Goal: Task Accomplishment & Management: Use online tool/utility

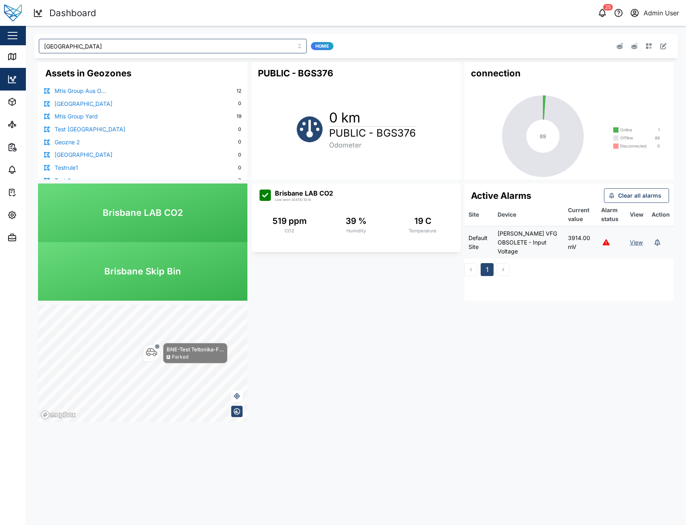
click at [364, 11] on div "25 Admin User" at bounding box center [524, 12] width 323 height 11
drag, startPoint x: 354, startPoint y: 418, endPoint x: 358, endPoint y: 415, distance: 4.3
click at [354, 418] on div "Assets in Geozones Mtis Group Aus O... 12 South Australia 0 Mtis Group Yard 19 …" at bounding box center [356, 242] width 644 height 368
click at [448, 13] on div "25 Admin User" at bounding box center [524, 12] width 323 height 11
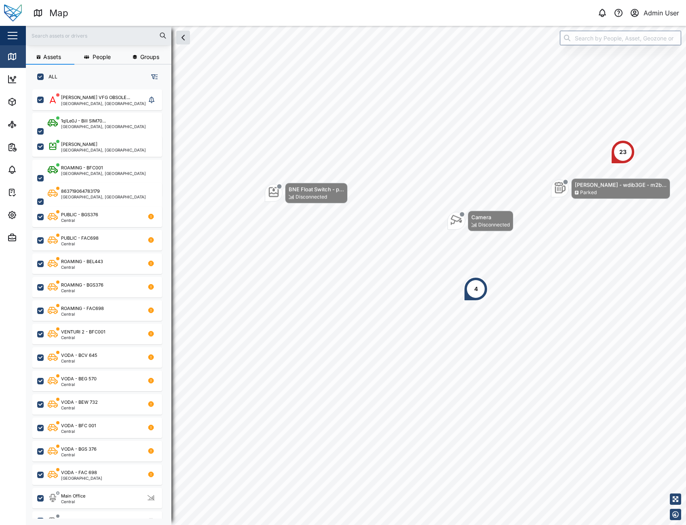
scroll to position [426, 126]
click at [9, 215] on icon "button" at bounding box center [11, 214] width 7 height 7
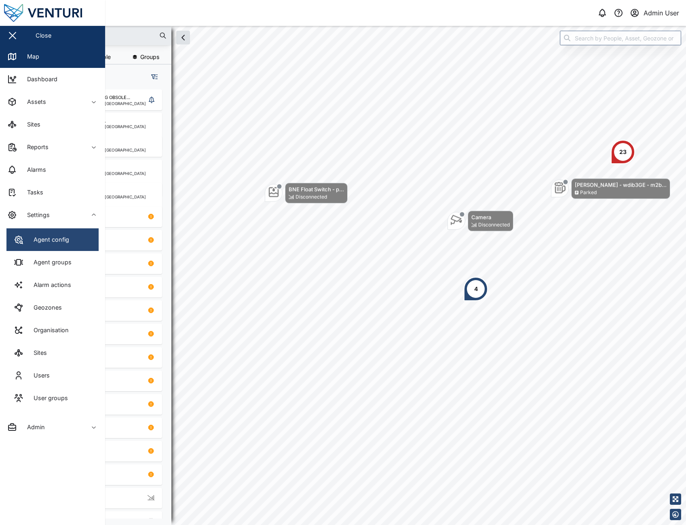
click at [45, 248] on link "Agent config" at bounding box center [52, 239] width 92 height 23
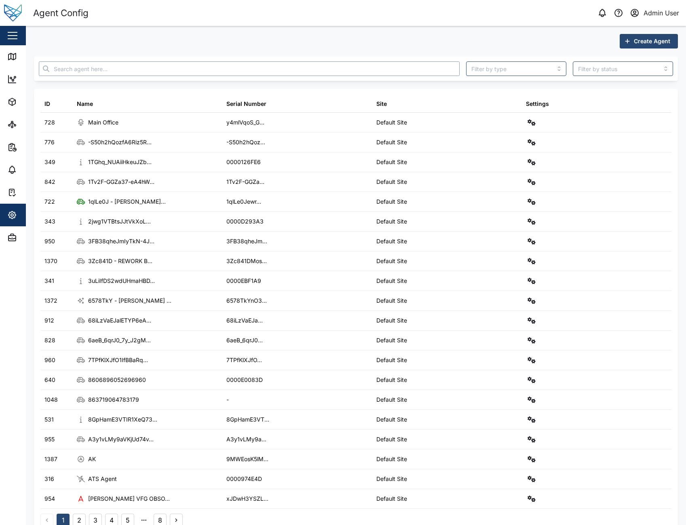
click at [198, 72] on input "text" at bounding box center [249, 68] width 421 height 15
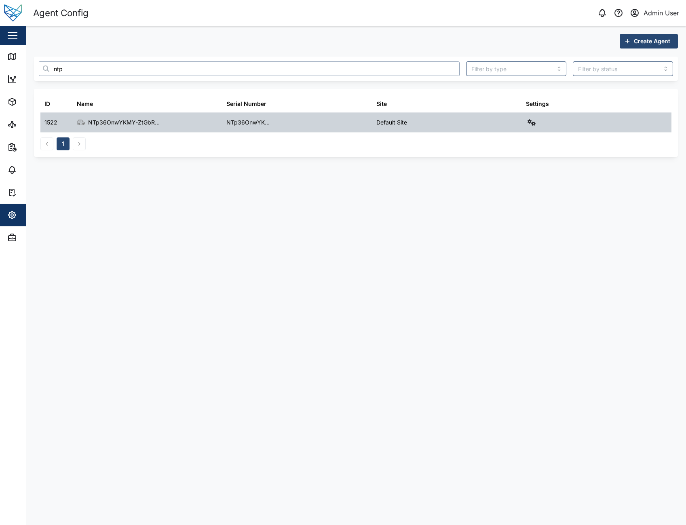
type input "ntp"
click at [530, 123] on icon "button" at bounding box center [531, 122] width 8 height 6
click at [515, 161] on div "Agent logs" at bounding box center [501, 158] width 57 height 9
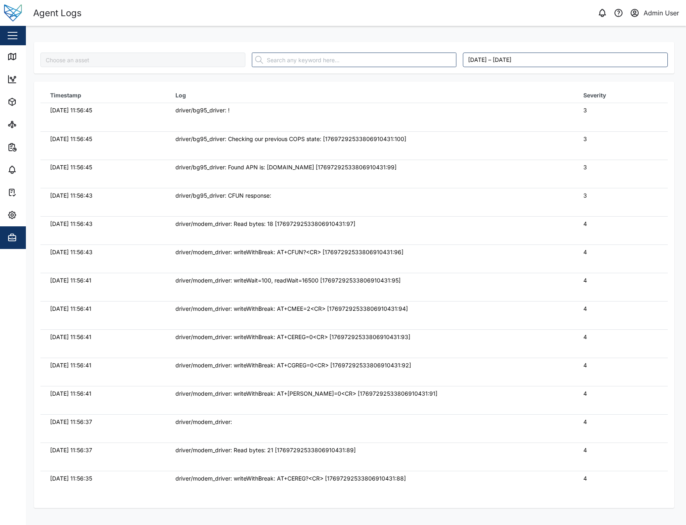
type input "NTp36OnwYKMY-ZtGbRTCptcNJyD-hEXMKLq3RmZecjI"
click at [17, 223] on span "Settings" at bounding box center [44, 215] width 74 height 23
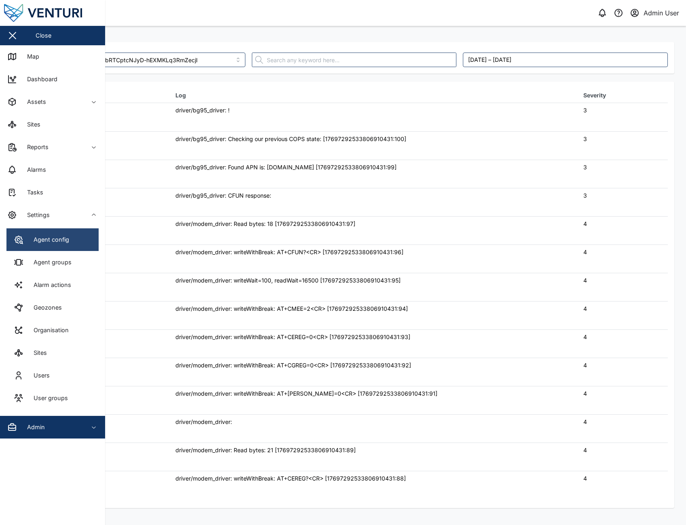
click at [44, 236] on div "Agent config" at bounding box center [48, 239] width 42 height 9
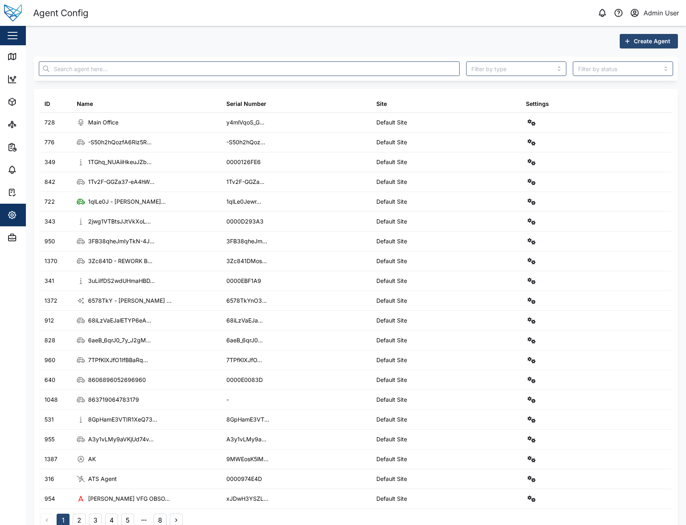
click at [202, 53] on div "Create Agent ID Name Serial Number Site Settings 728 Main Office y4mlVqoS_G... …" at bounding box center [356, 283] width 644 height 499
click at [204, 61] on div at bounding box center [249, 68] width 427 height 21
click at [204, 68] on input "text" at bounding box center [249, 68] width 421 height 15
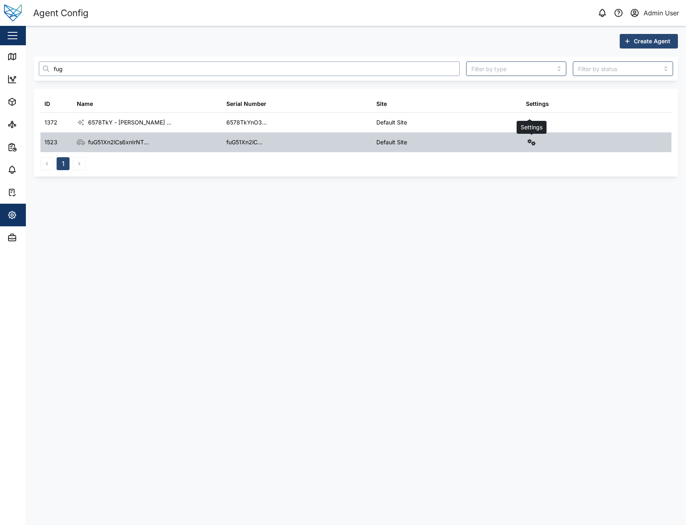
type input "fug"
click at [530, 143] on icon "button" at bounding box center [531, 142] width 8 height 6
click at [507, 182] on div "Agent logs" at bounding box center [501, 178] width 57 height 9
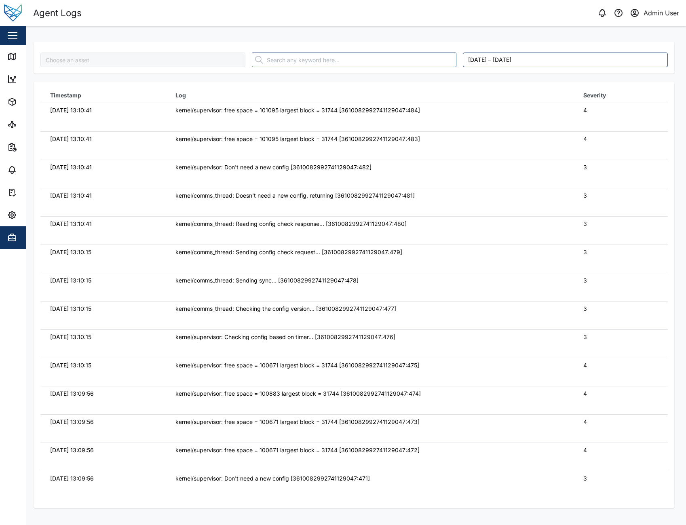
type input "fuG51Xn2lCs6xnIrNTYMbP0UdBsLVDzMai1qxHIZyGI"
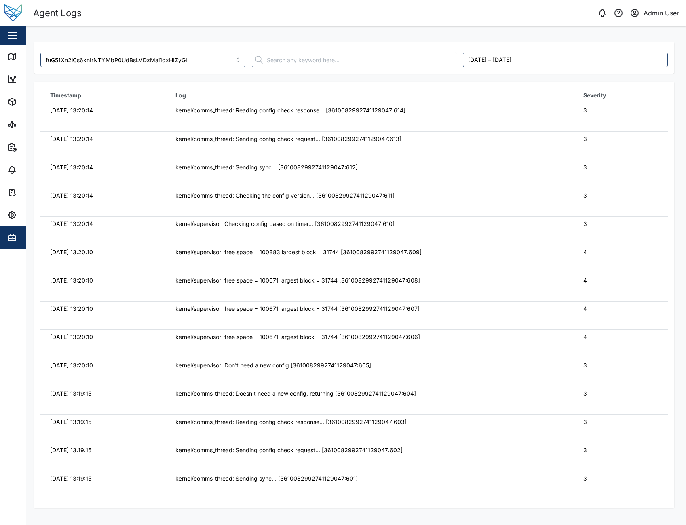
click at [603, 199] on div "3" at bounding box center [620, 195] width 75 height 9
